Goal: Information Seeking & Learning: Learn about a topic

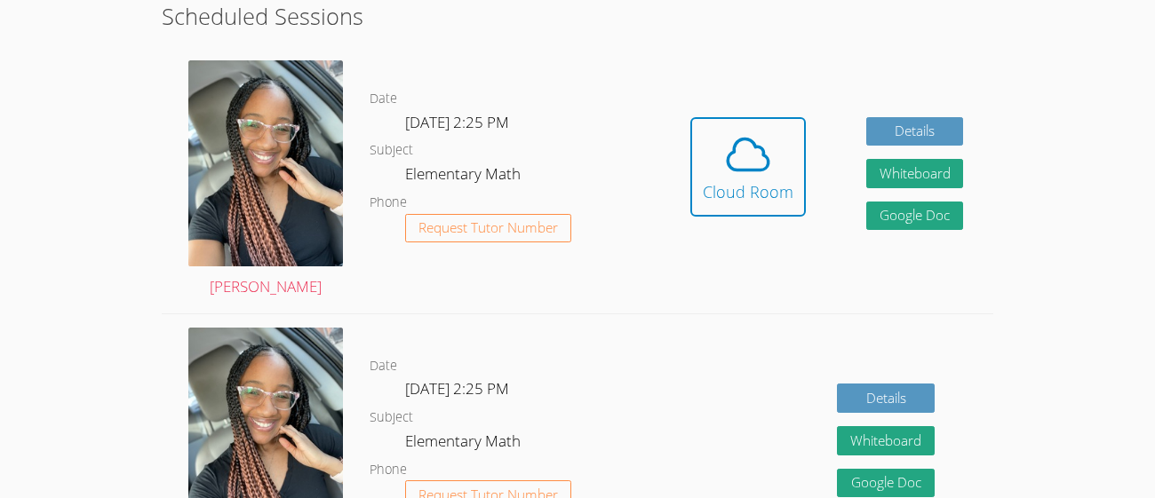
scroll to position [515, 0]
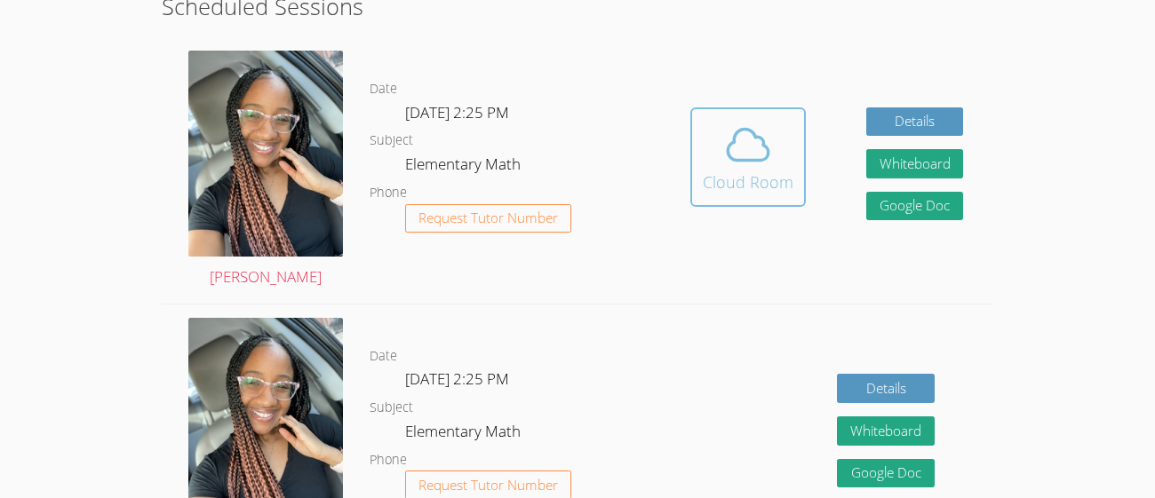
click at [743, 131] on icon at bounding box center [748, 145] width 50 height 50
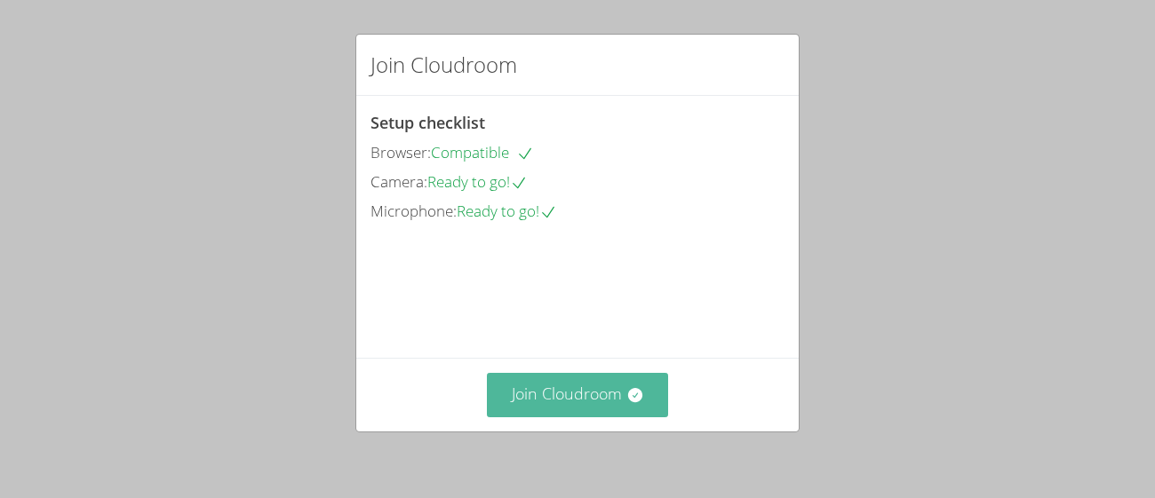
click at [623, 378] on button "Join Cloudroom" at bounding box center [578, 395] width 182 height 44
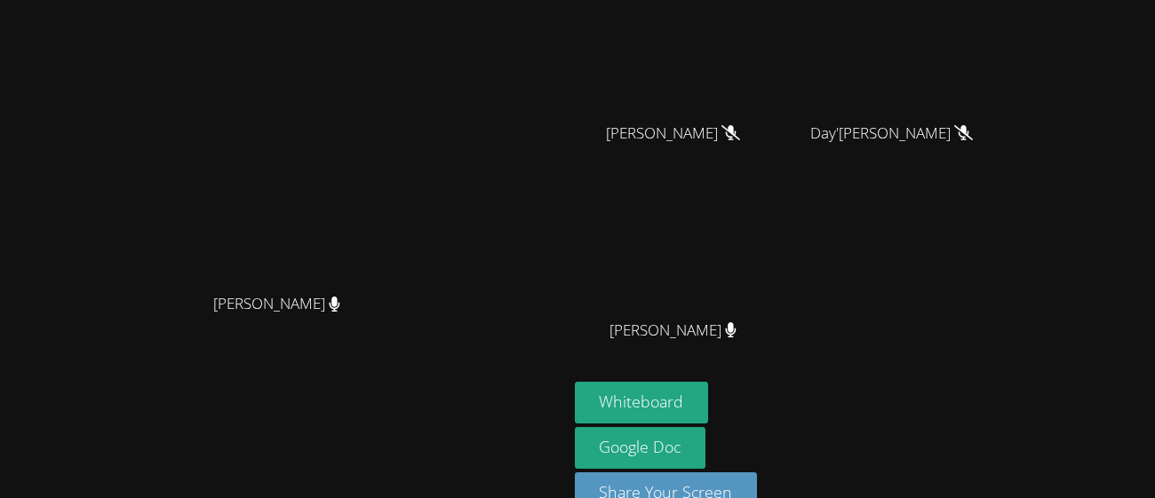
scroll to position [249, 0]
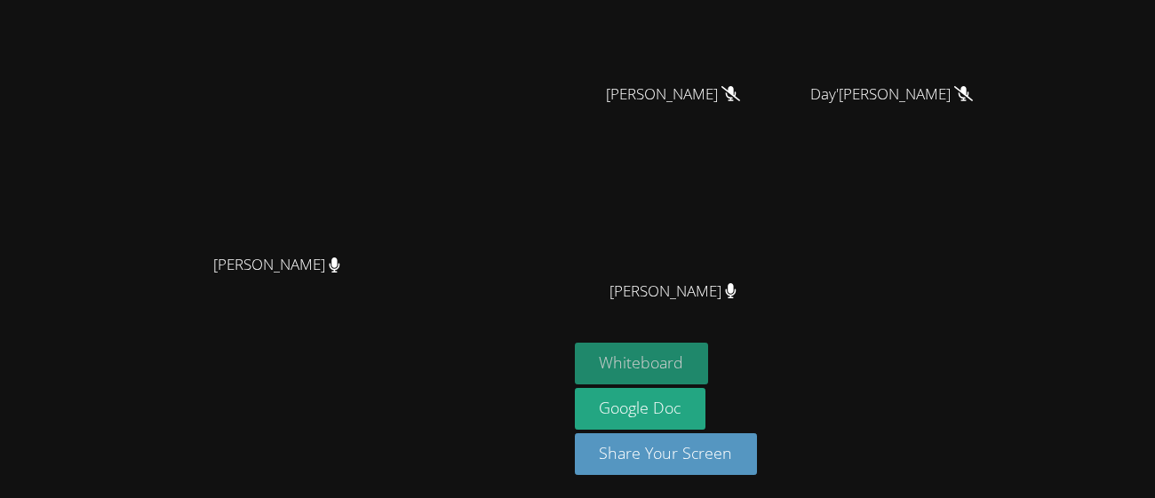
click at [709, 354] on button "Whiteboard" at bounding box center [642, 364] width 134 height 42
click at [417, 245] on video at bounding box center [283, 89] width 266 height 311
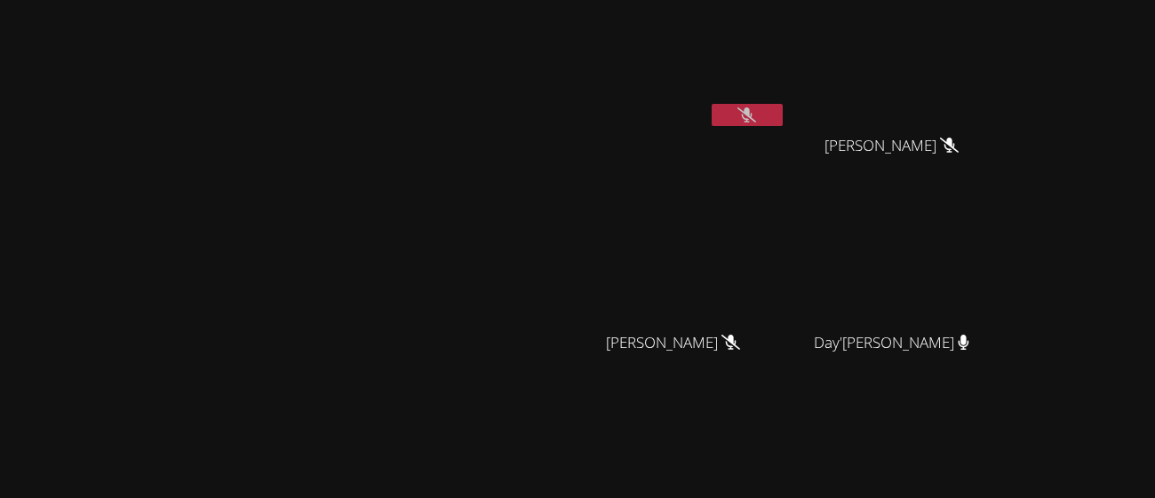
scroll to position [35, 0]
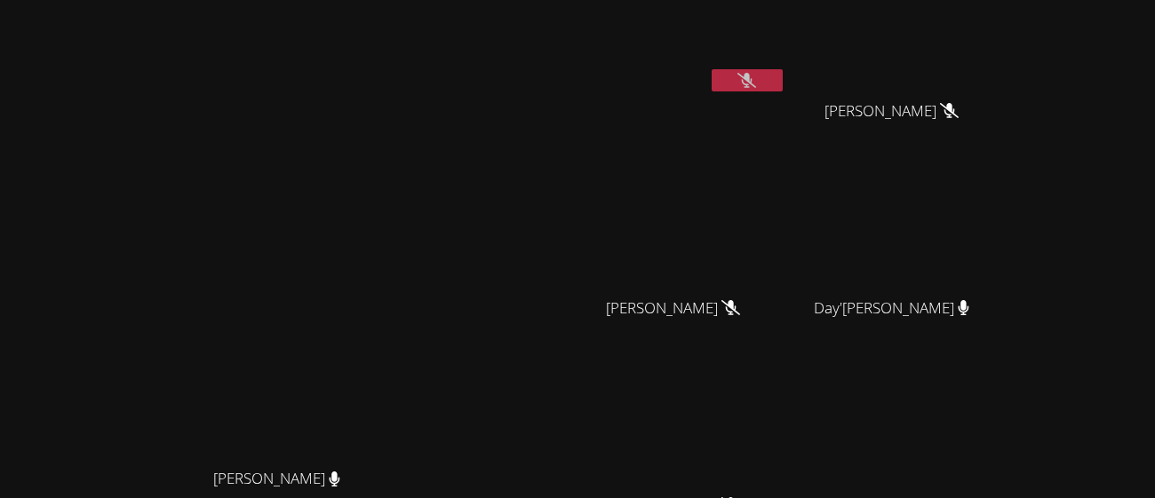
click at [756, 78] on icon at bounding box center [746, 80] width 19 height 15
click at [783, 74] on button at bounding box center [747, 80] width 71 height 22
click at [958, 111] on icon at bounding box center [949, 110] width 19 height 15
click at [783, 78] on button at bounding box center [747, 80] width 71 height 22
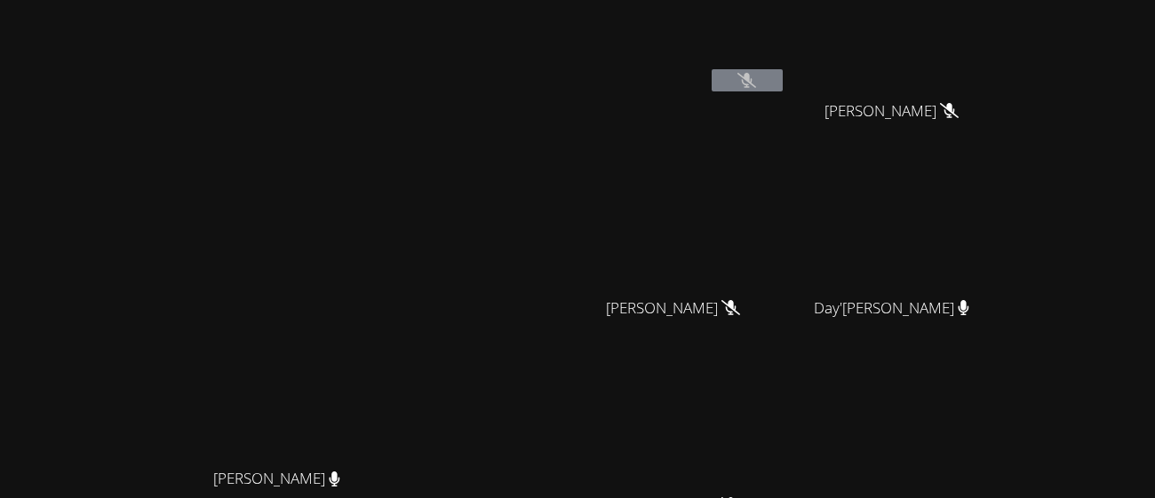
click at [783, 78] on button at bounding box center [747, 80] width 71 height 22
click at [234, 272] on video at bounding box center [283, 303] width 266 height 311
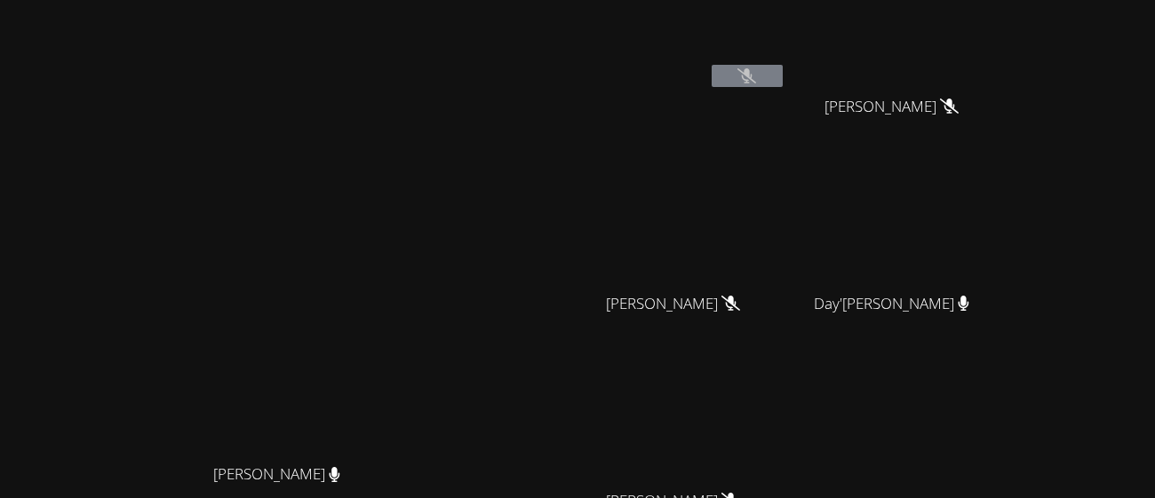
scroll to position [0, 0]
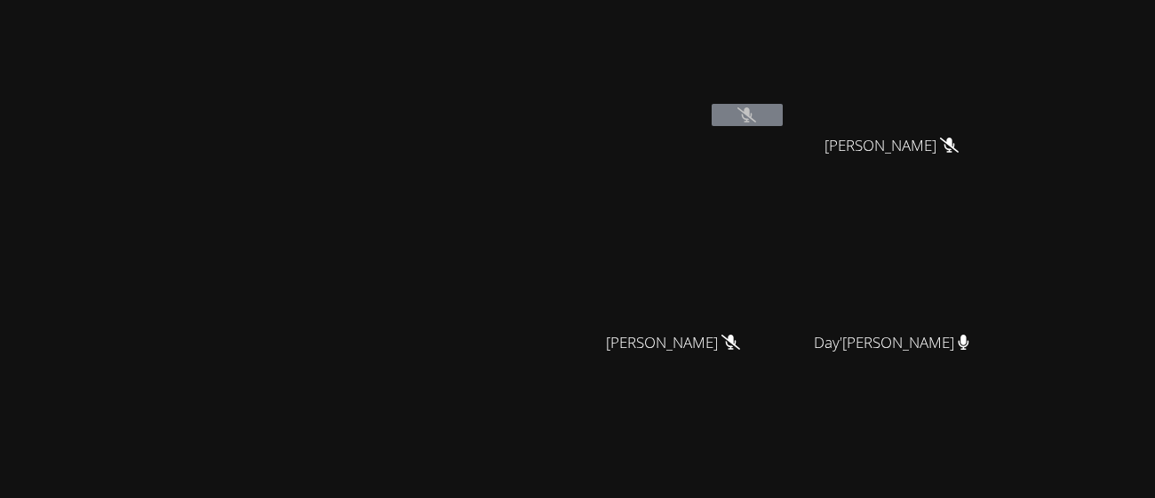
click at [786, 169] on div "[PERSON_NAME]" at bounding box center [680, 102] width 211 height 190
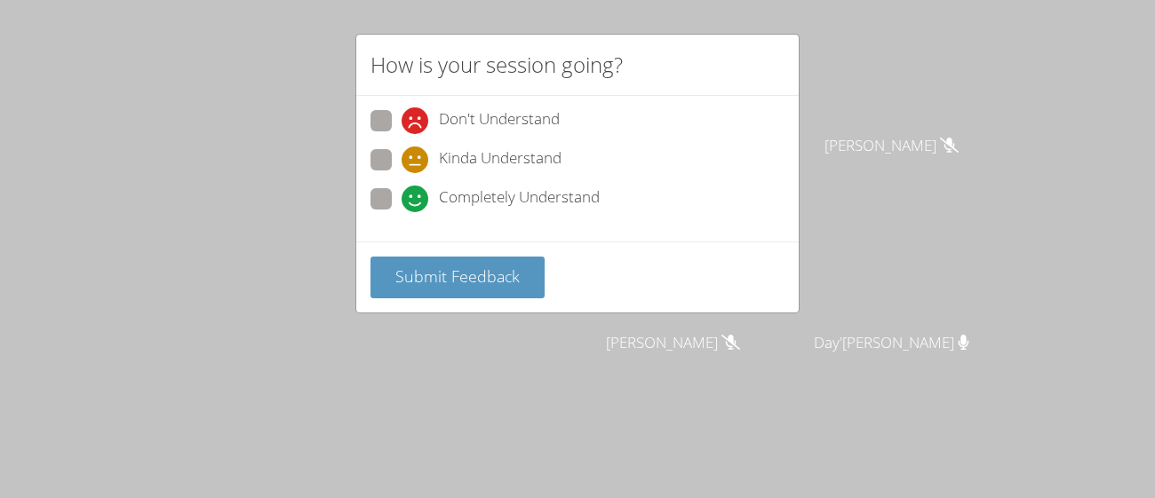
click at [402, 212] on span at bounding box center [402, 212] width 0 height 0
click at [402, 188] on input "Completely Understand" at bounding box center [409, 195] width 15 height 15
radio input "true"
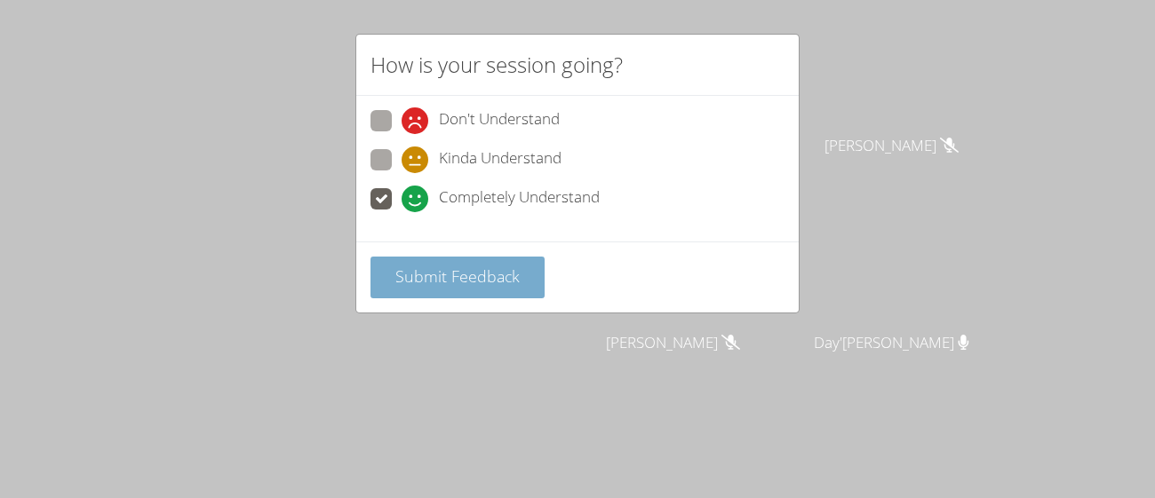
click at [448, 269] on span "Submit Feedback" at bounding box center [457, 276] width 124 height 21
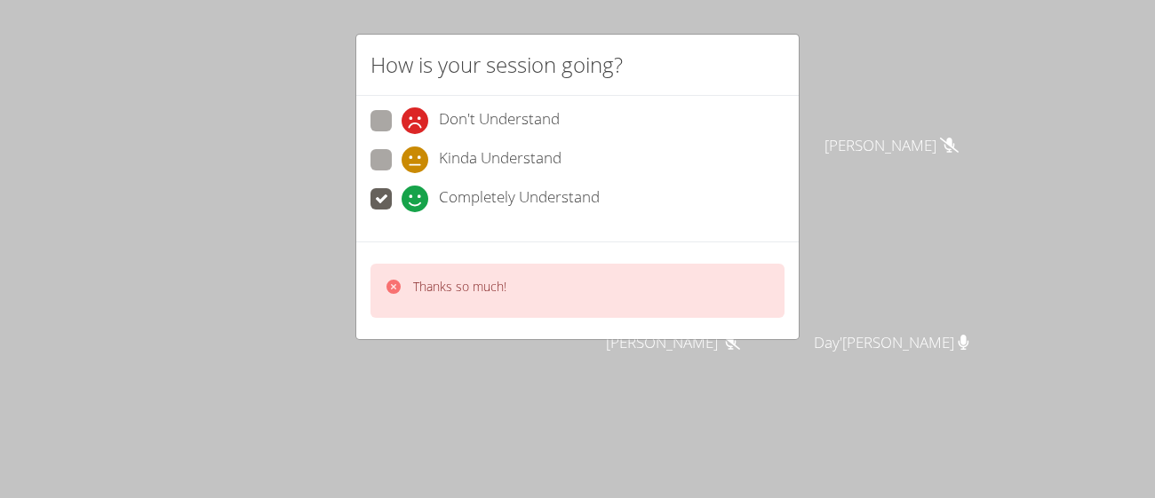
click at [445, 341] on div "How is your session going? Don't Understand Kinda Understand Completely Underst…" at bounding box center [577, 249] width 1155 height 498
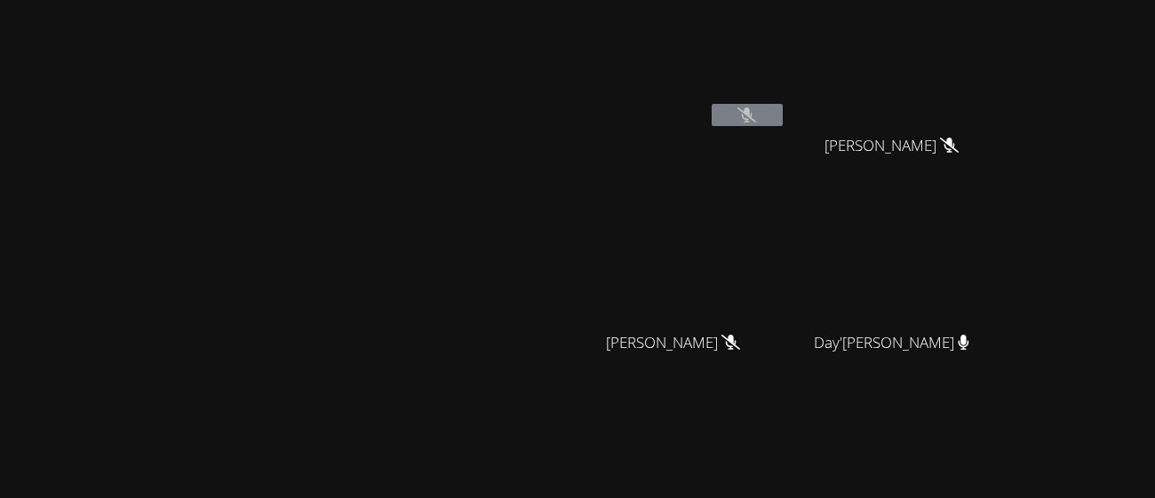
click at [417, 213] on video at bounding box center [283, 338] width 266 height 311
click at [756, 118] on icon at bounding box center [746, 114] width 19 height 15
click at [783, 120] on button at bounding box center [747, 115] width 71 height 22
